Goal: Task Accomplishment & Management: Use online tool/utility

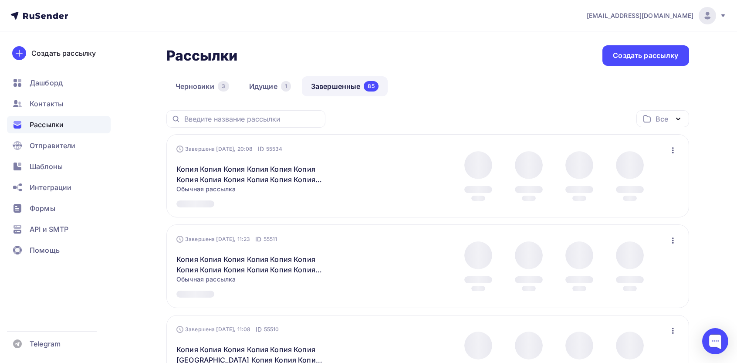
click at [673, 152] on icon "button" at bounding box center [673, 150] width 2 height 6
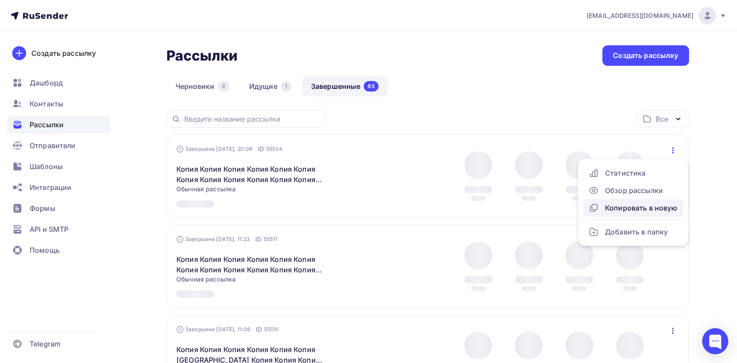
click at [635, 206] on div "Копировать в новую" at bounding box center [633, 208] width 89 height 10
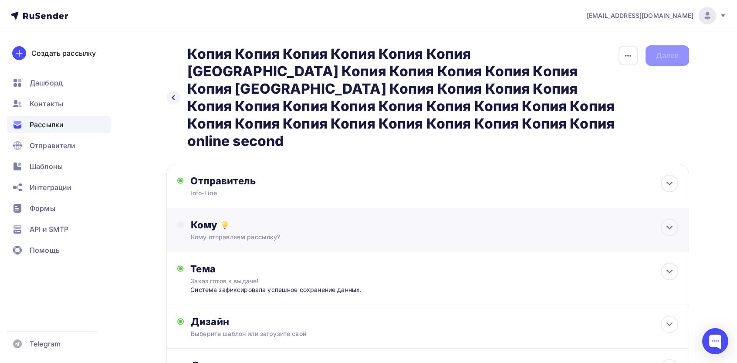
click at [213, 219] on div "Кому" at bounding box center [434, 225] width 487 height 12
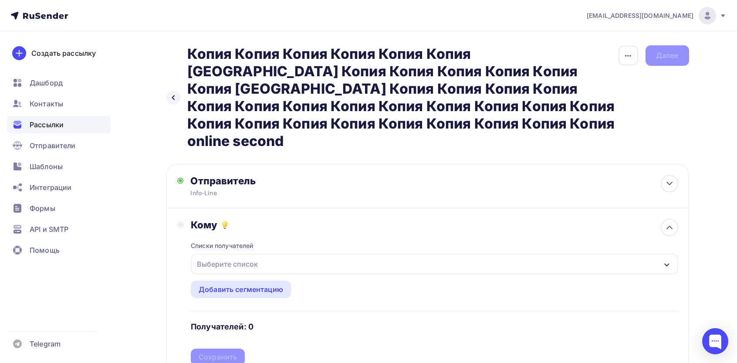
click at [223, 256] on div "Выберите список" at bounding box center [227, 264] width 68 height 16
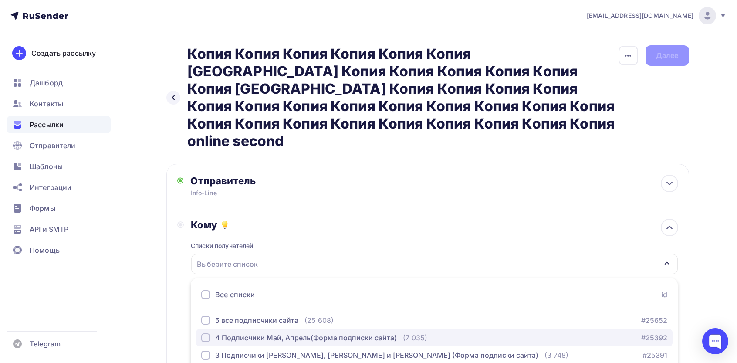
scroll to position [73, 0]
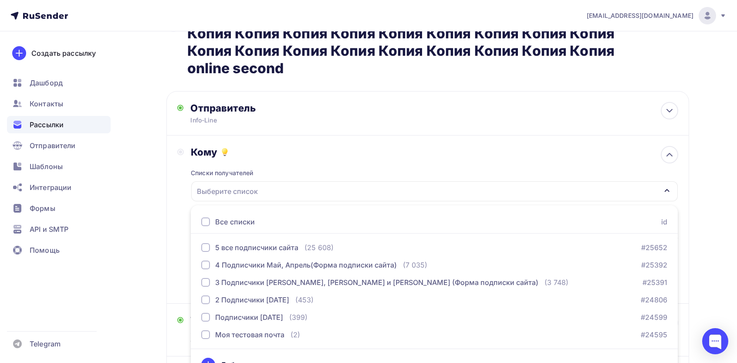
click at [223, 217] on div "Все списки" at bounding box center [235, 222] width 40 height 10
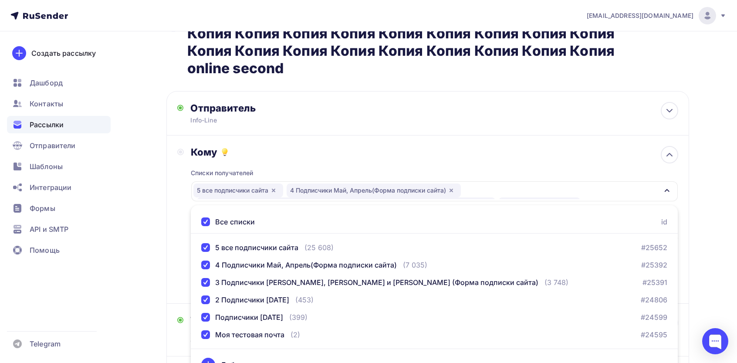
click at [150, 220] on div "Назад Копия Копия Копия Копия Копия Копия Копия Копия Копия Копия Копия Копия […" at bounding box center [369, 230] width 714 height 542
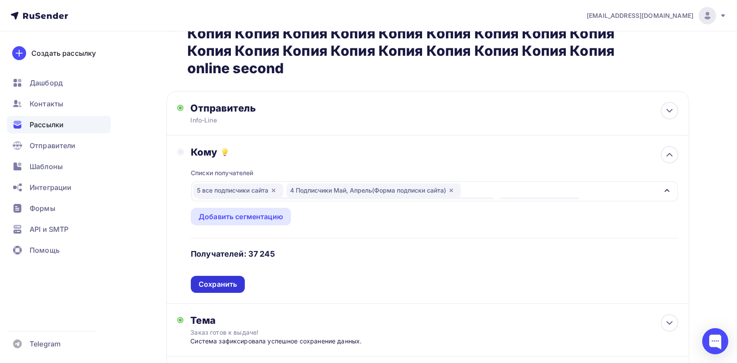
click at [220, 279] on div "Сохранить" at bounding box center [218, 284] width 38 height 10
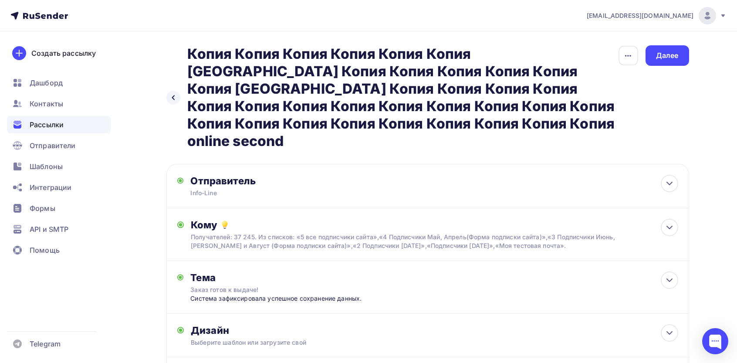
scroll to position [0, 0]
click at [659, 57] on div "Далее" at bounding box center [667, 56] width 23 height 10
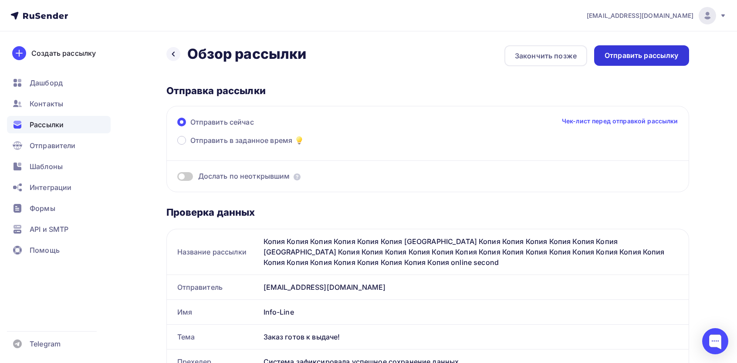
click at [667, 51] on div "Отправить рассылку" at bounding box center [642, 56] width 74 height 10
